Goal: Task Accomplishment & Management: Manage account settings

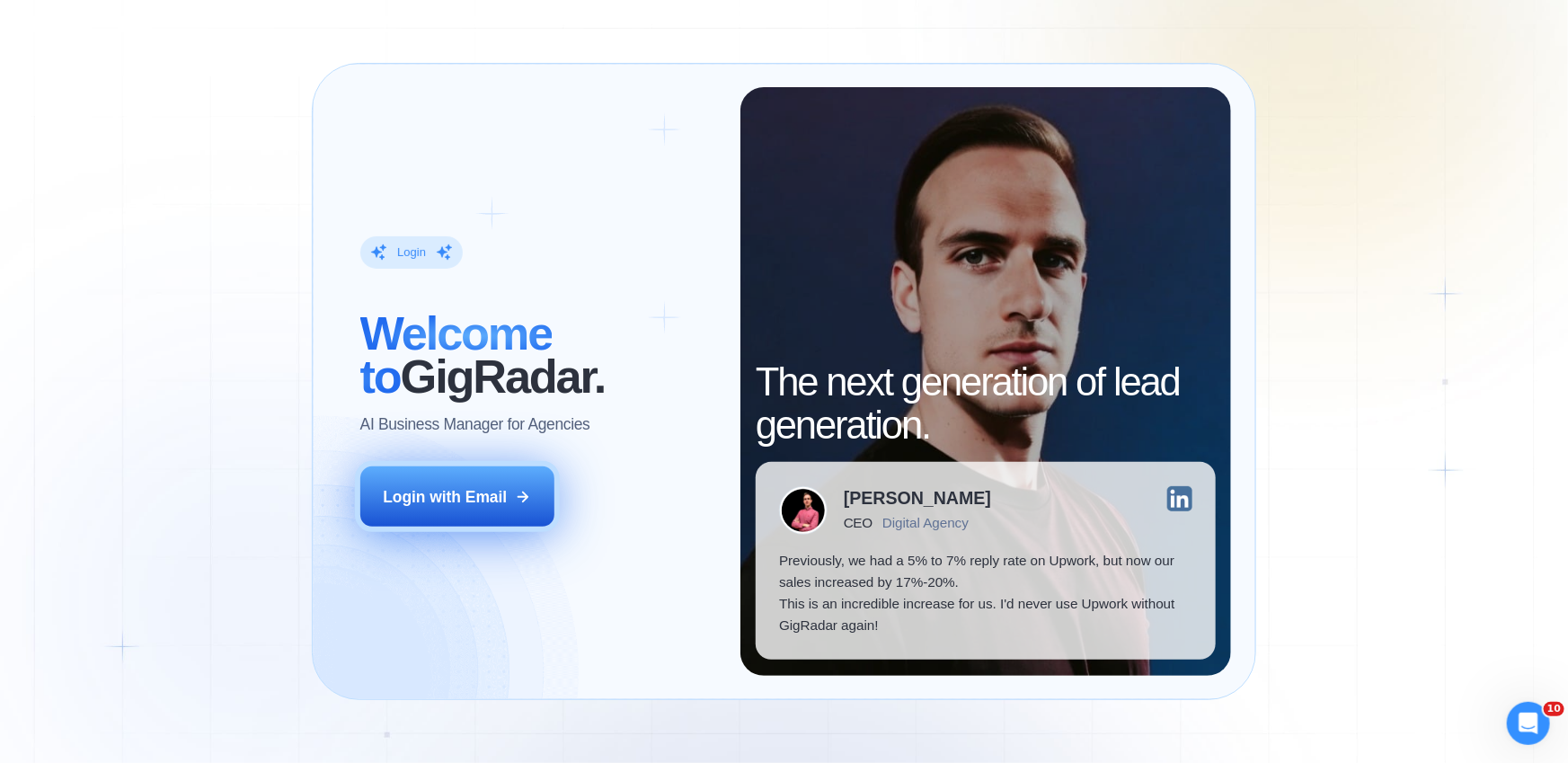
click at [445, 488] on div "Login with Email" at bounding box center [445, 497] width 124 height 22
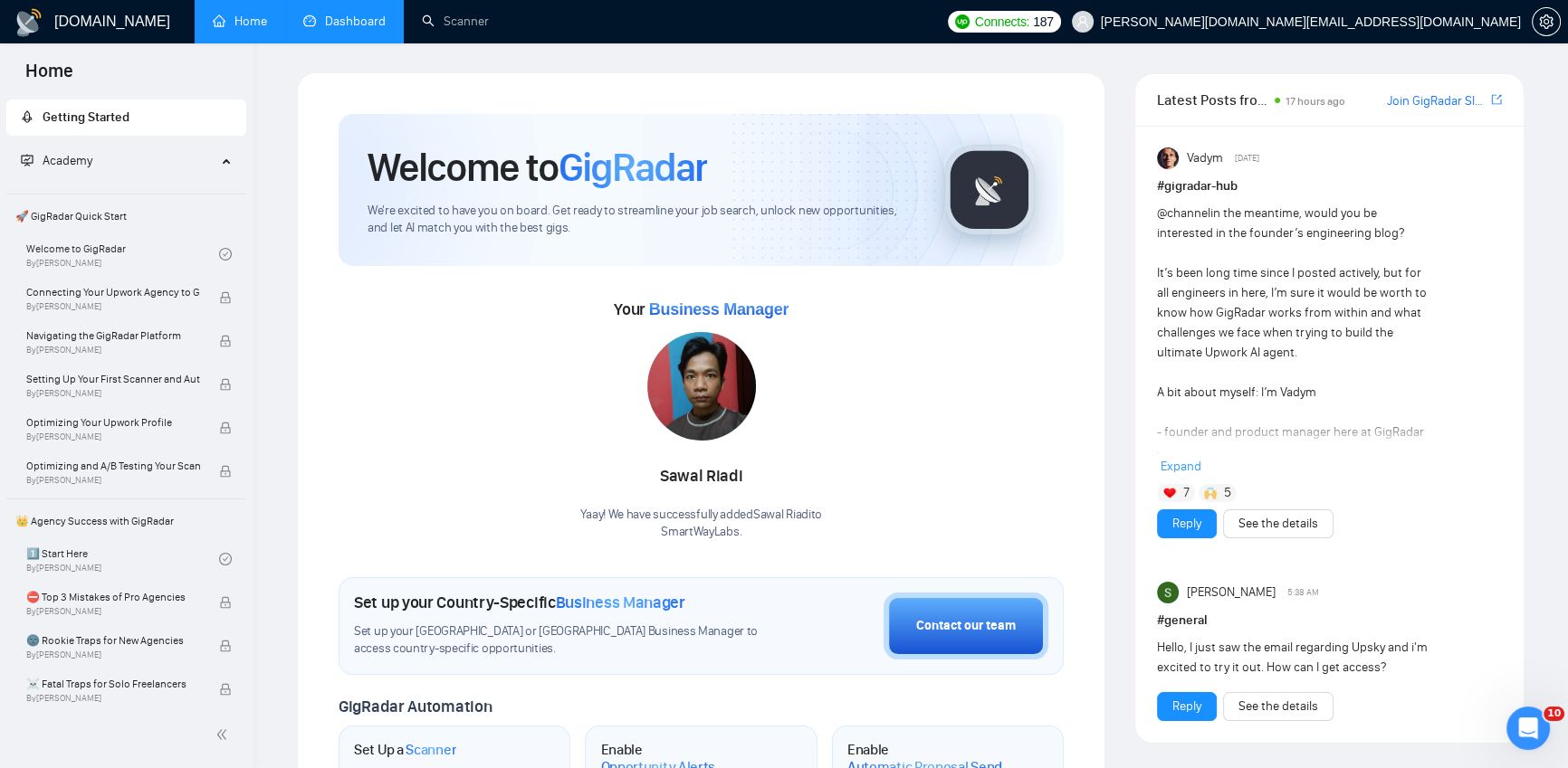
click at [346, 18] on link "Dashboard" at bounding box center [345, 21] width 83 height 15
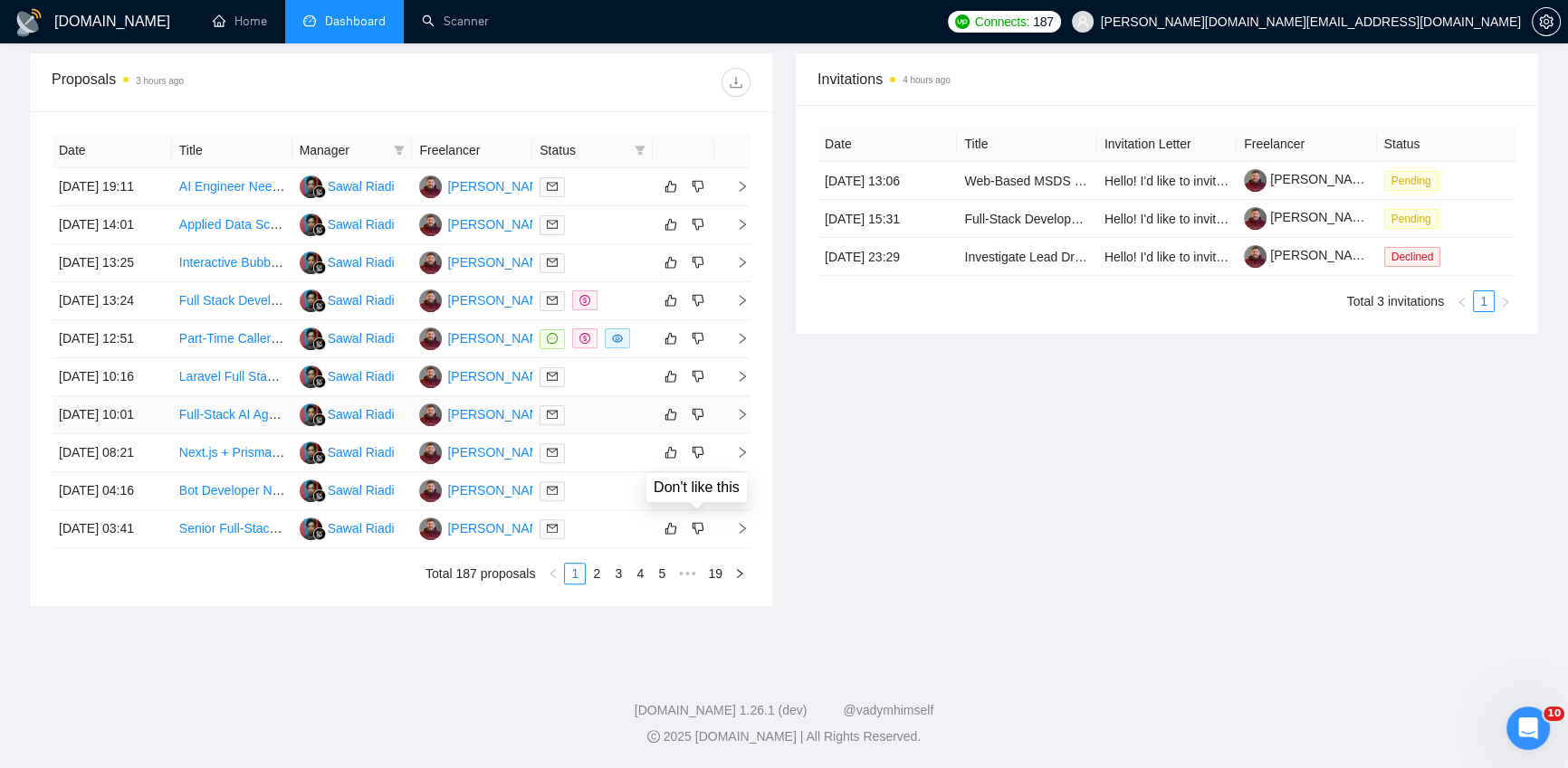
scroll to position [661, 0]
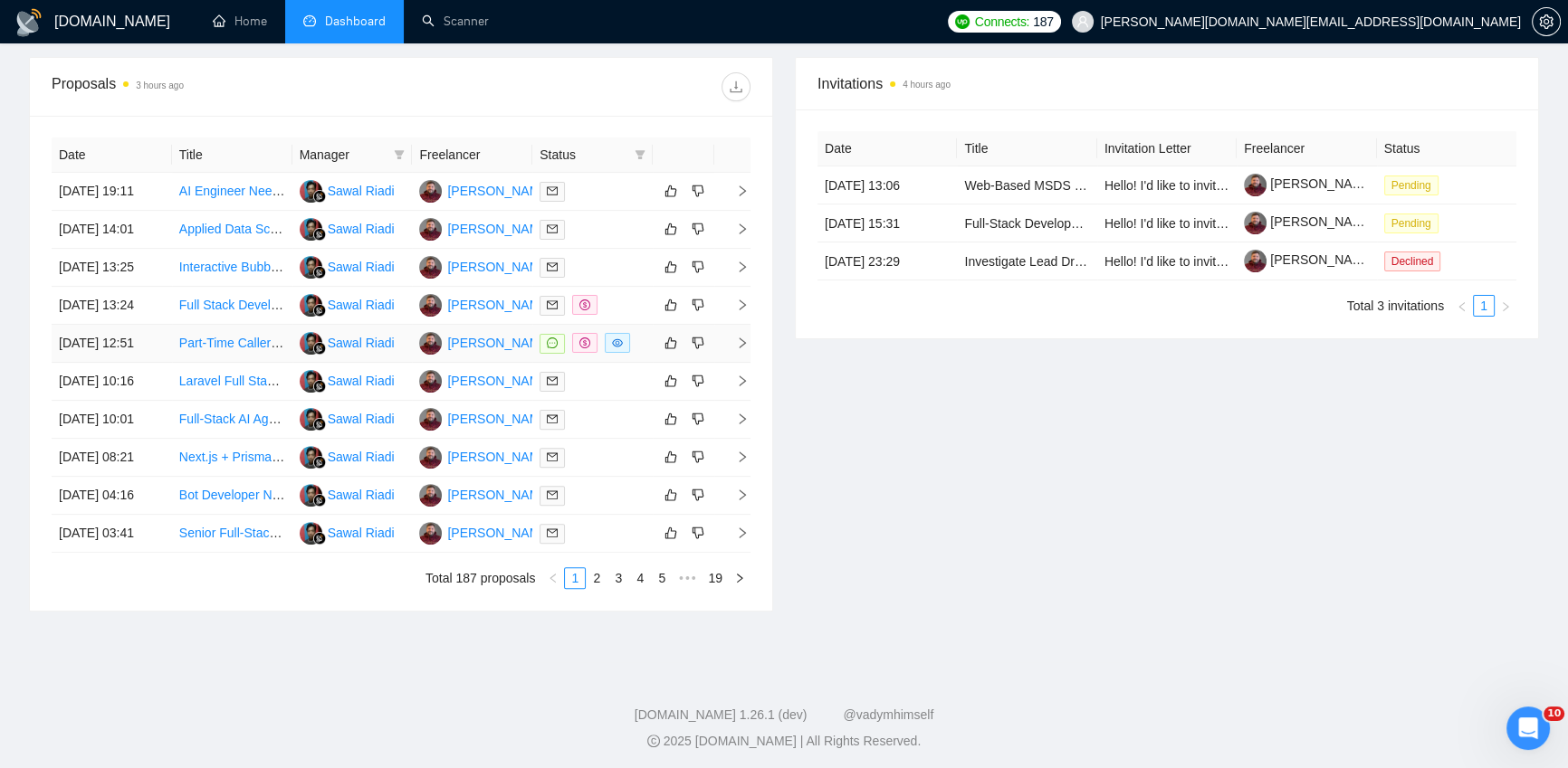
click at [639, 354] on div at bounding box center [592, 344] width 106 height 21
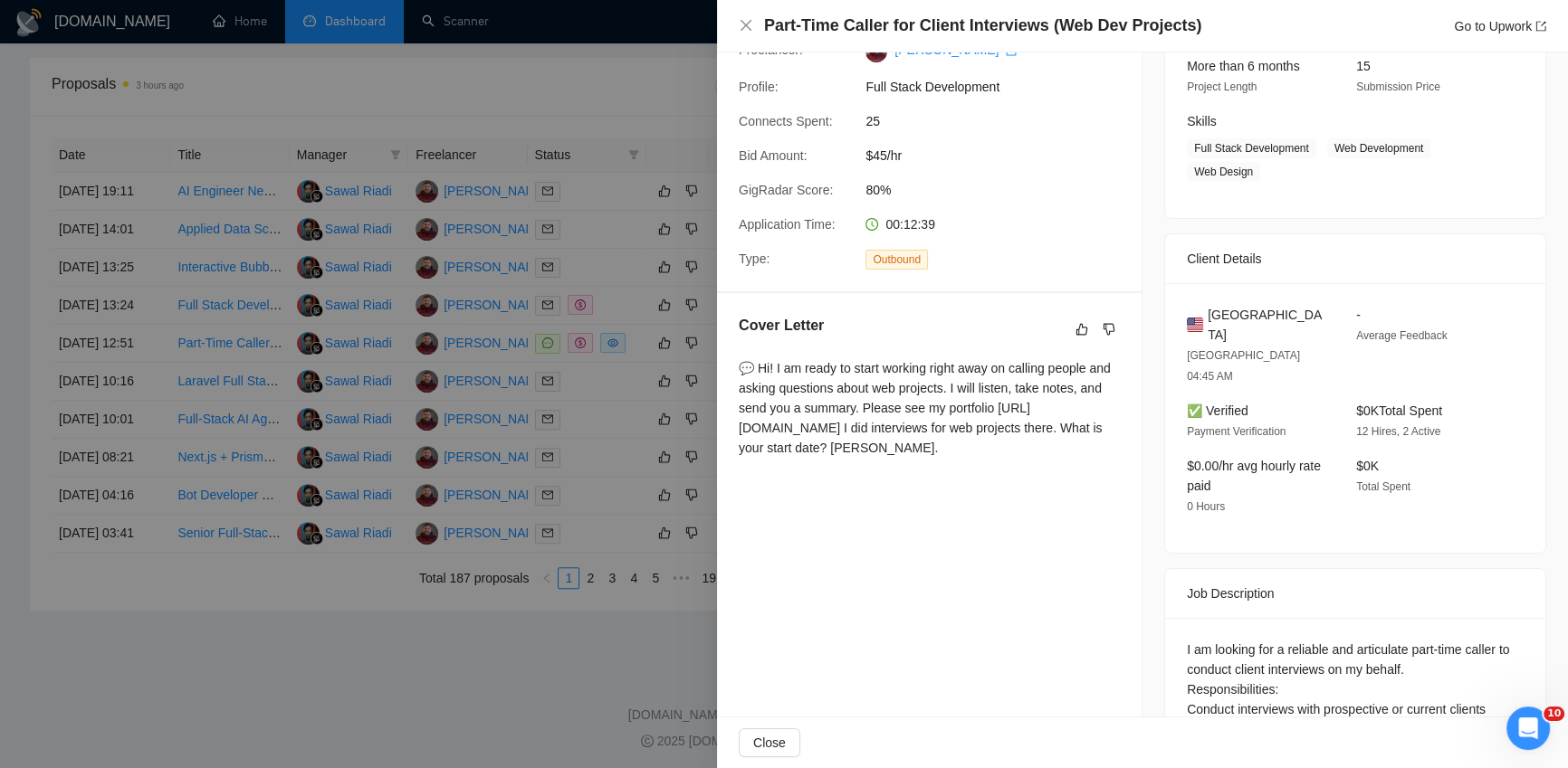
scroll to position [0, 0]
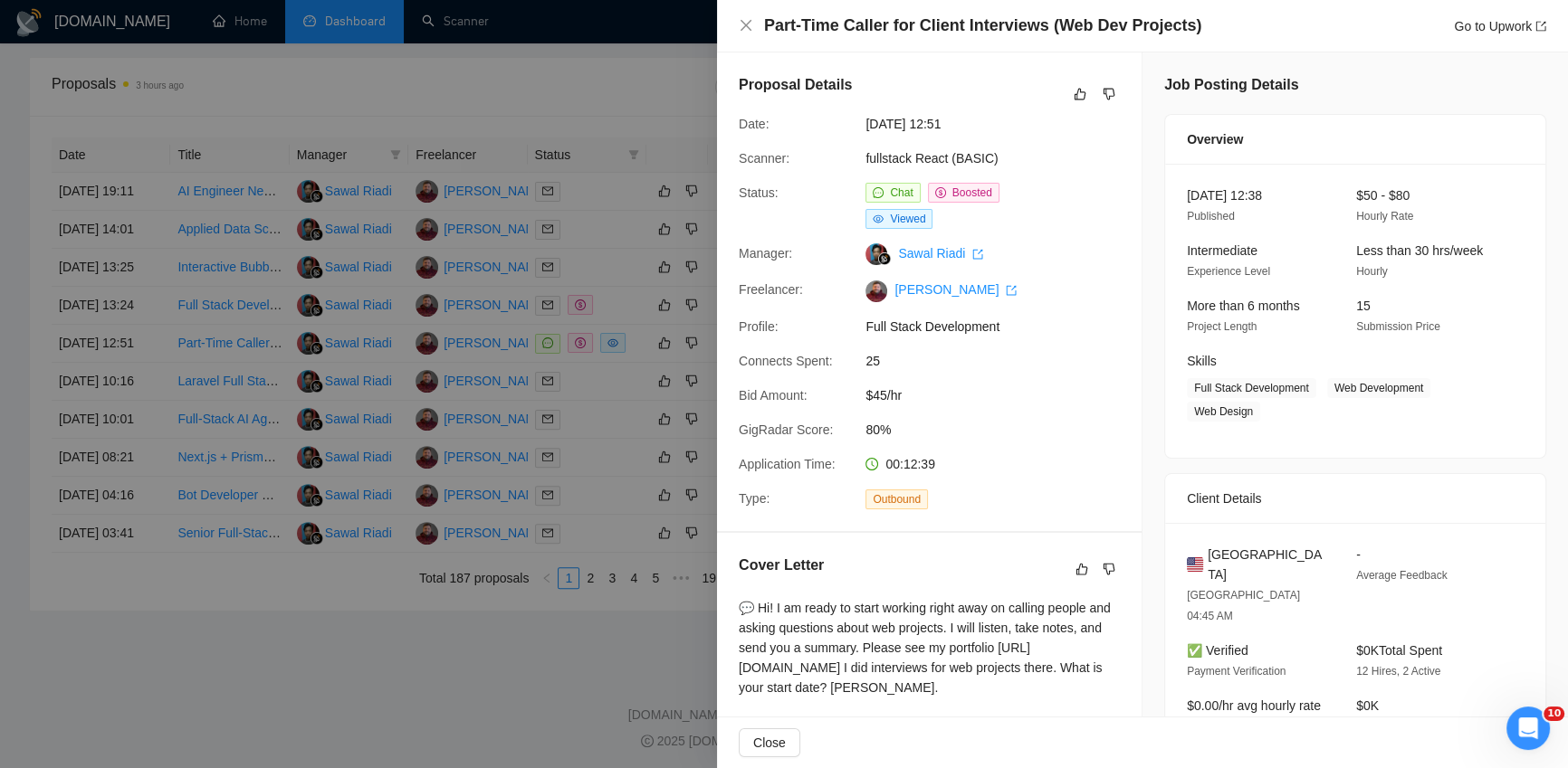
click at [596, 75] on div at bounding box center [784, 384] width 1568 height 768
